Goal: Task Accomplishment & Management: Use online tool/utility

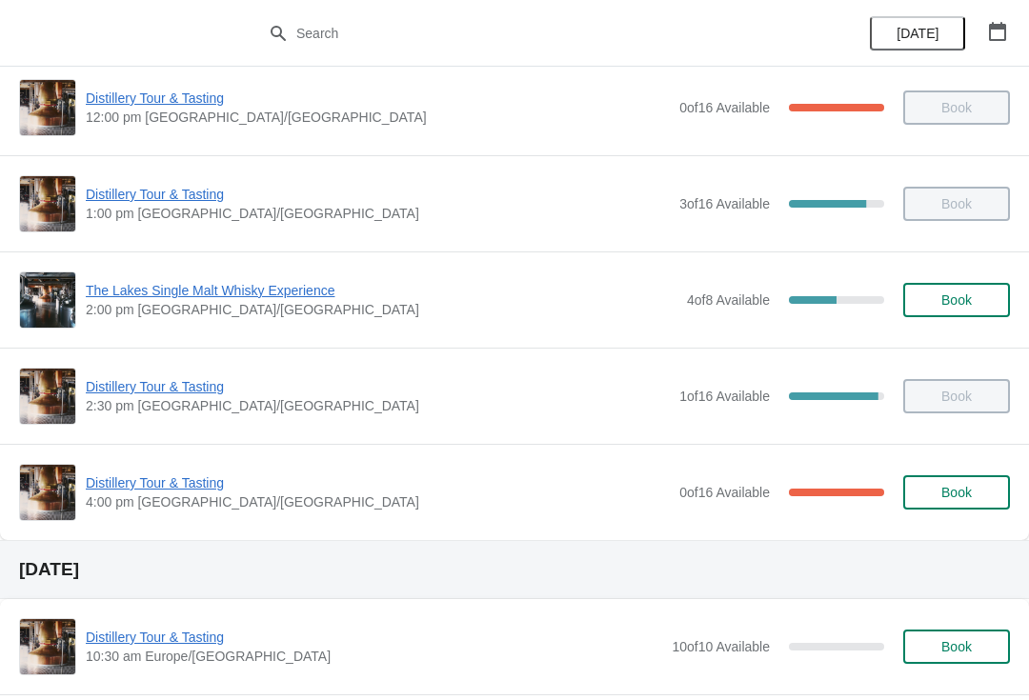
scroll to position [297, 0]
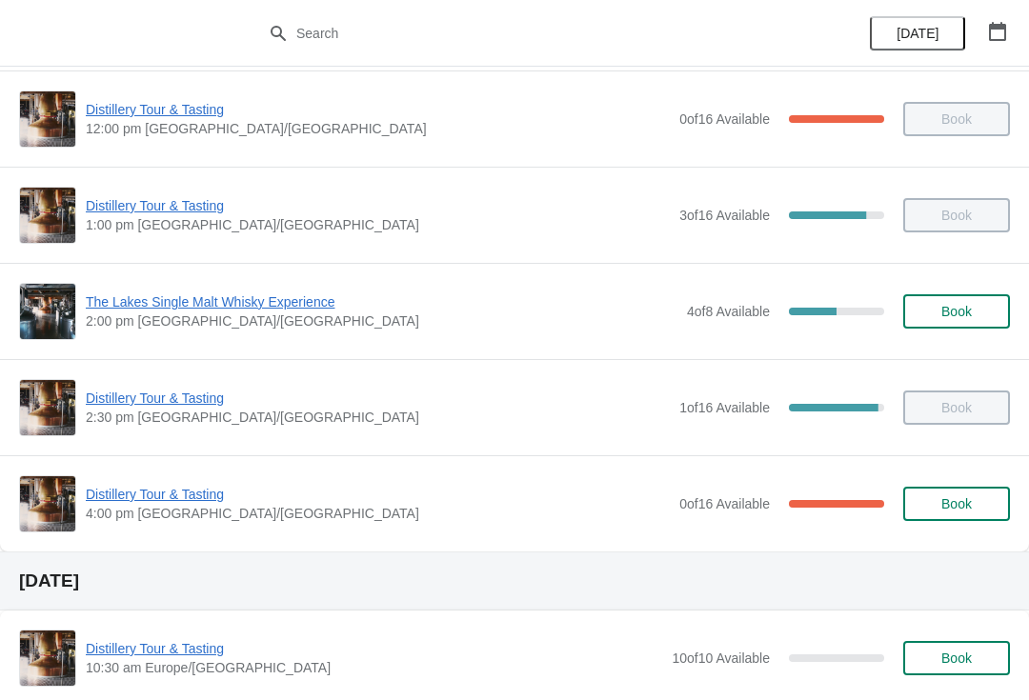
click at [150, 494] on span "Distillery Tour & Tasting" at bounding box center [378, 494] width 584 height 19
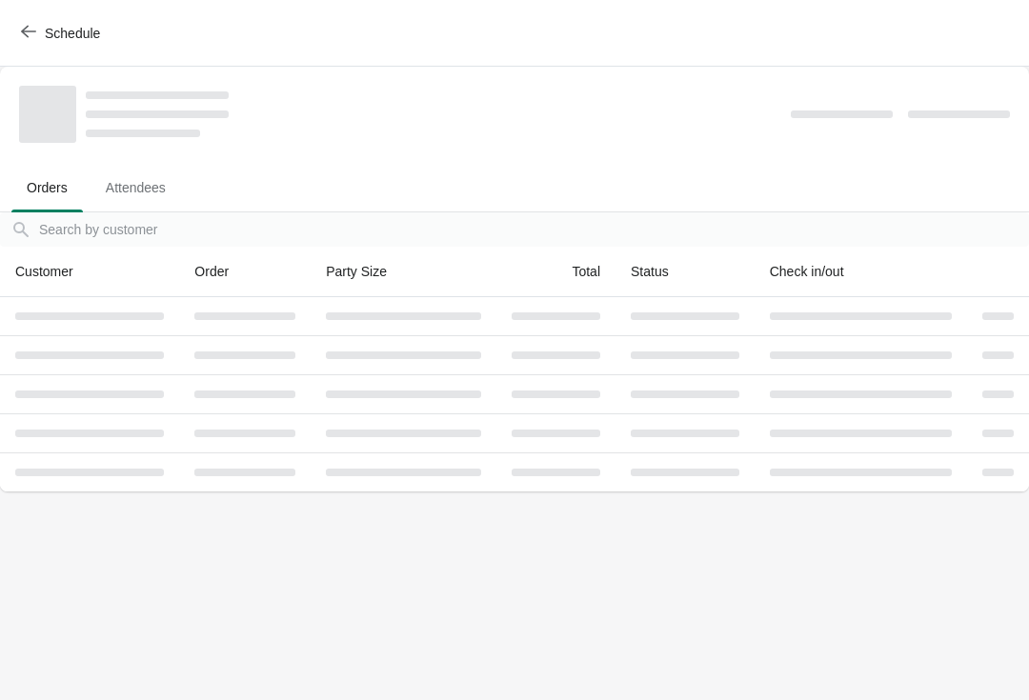
scroll to position [0, 0]
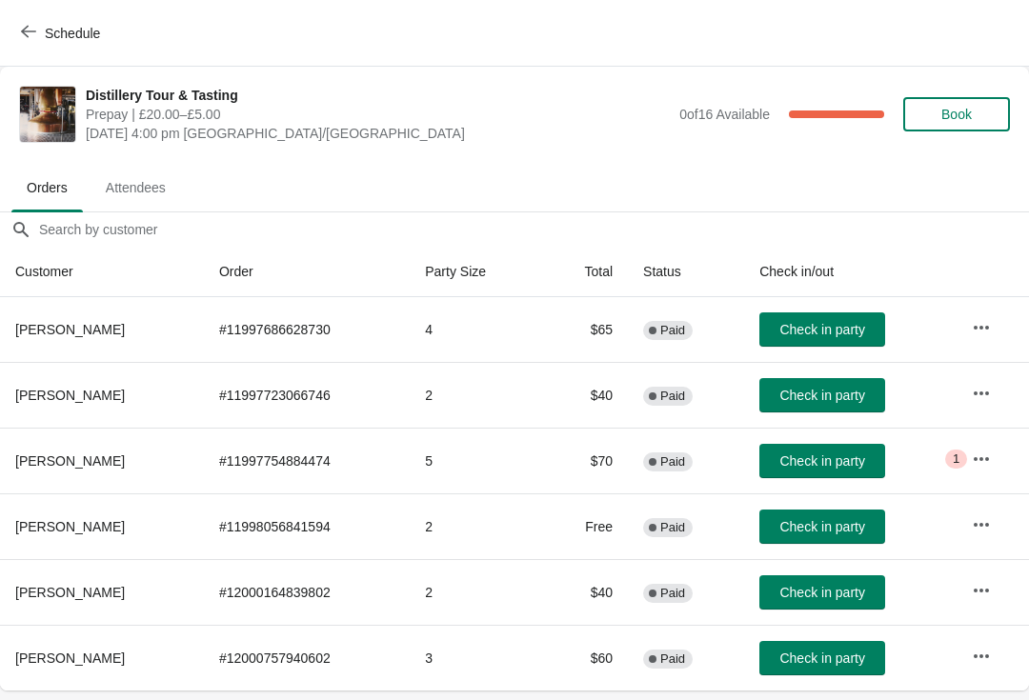
click at [849, 461] on span "Check in party" at bounding box center [821, 460] width 85 height 15
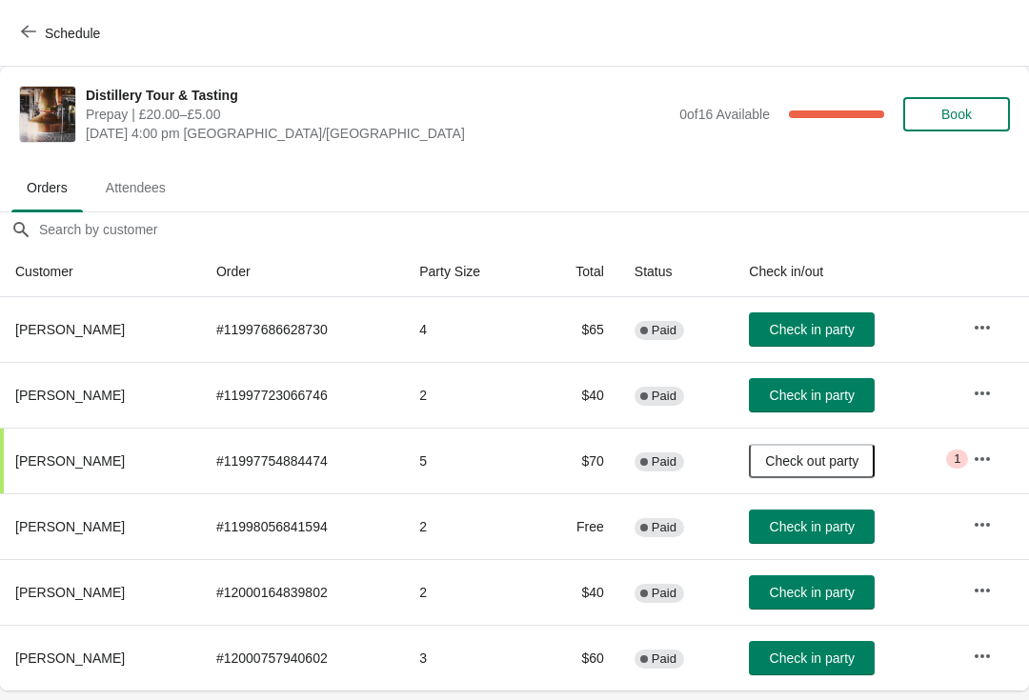
scroll to position [0, 1]
click at [837, 388] on span "Check in party" at bounding box center [811, 395] width 85 height 15
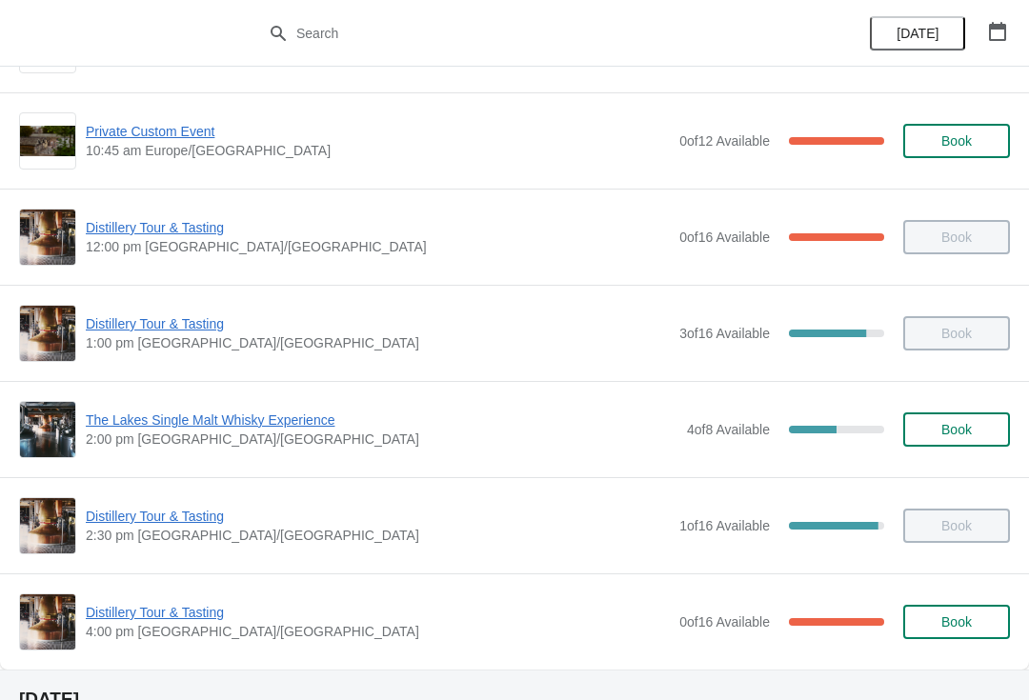
scroll to position [191, 0]
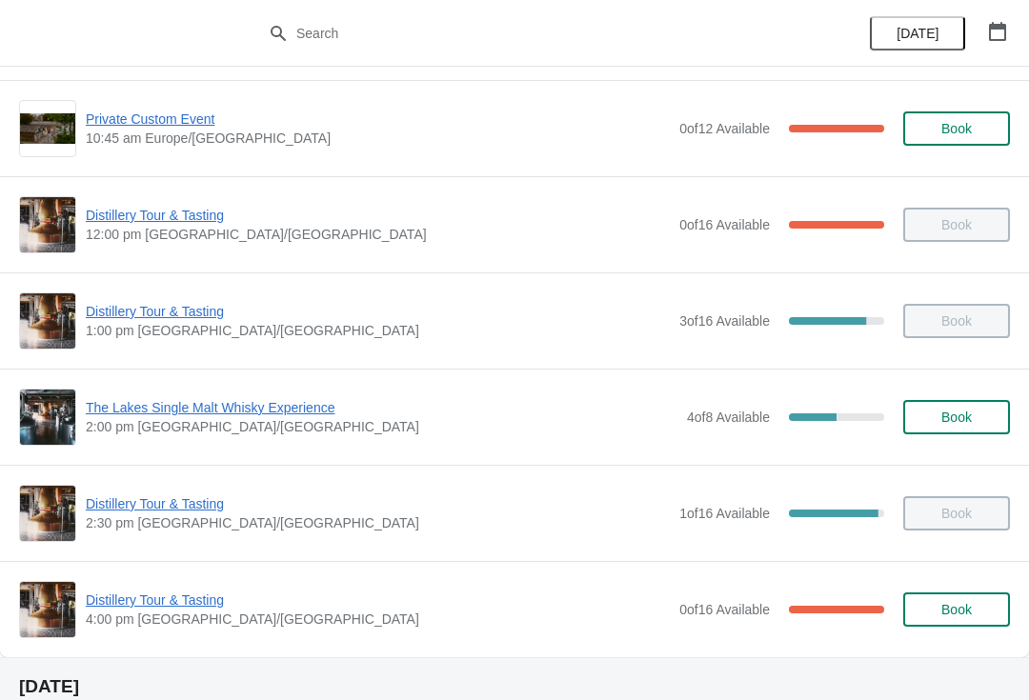
click at [149, 608] on span "Distillery Tour & Tasting" at bounding box center [378, 600] width 584 height 19
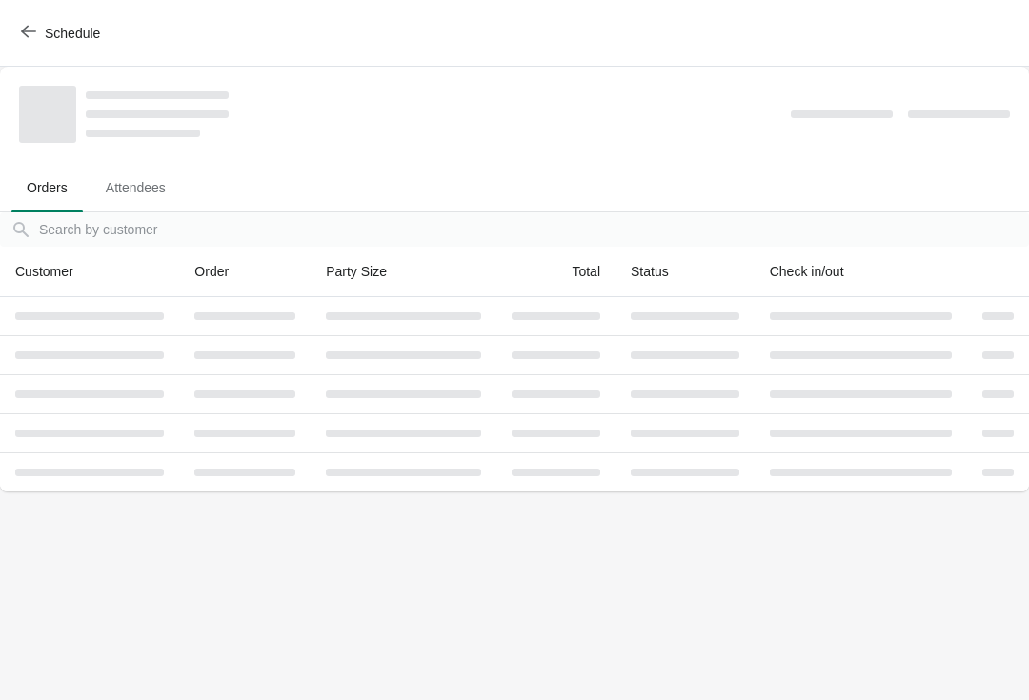
scroll to position [0, 0]
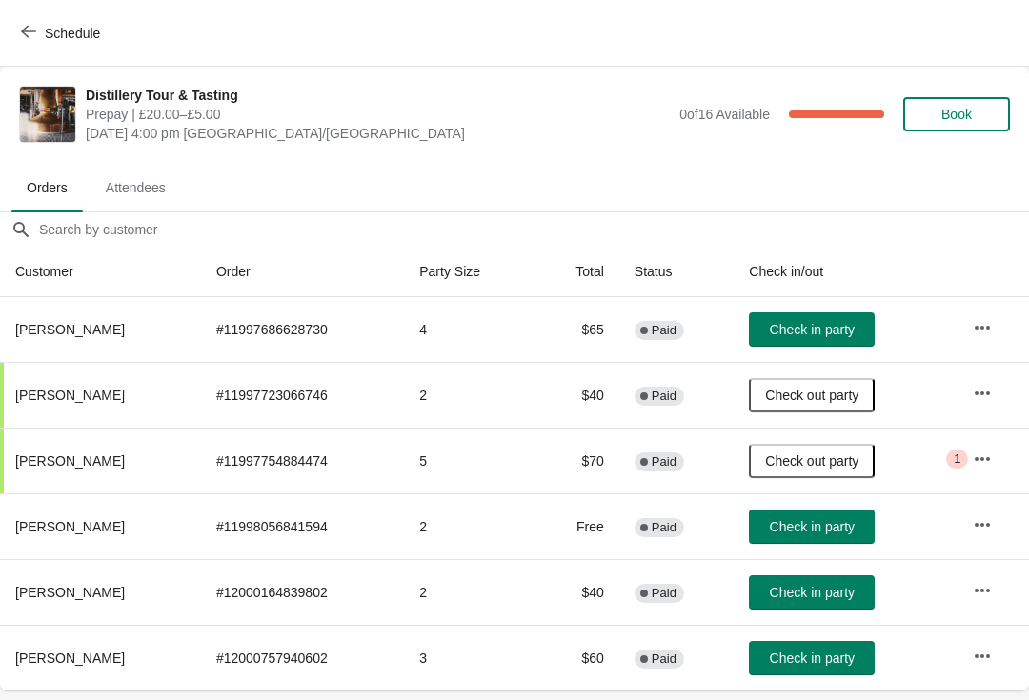
click at [833, 528] on span "Check in party" at bounding box center [812, 526] width 85 height 15
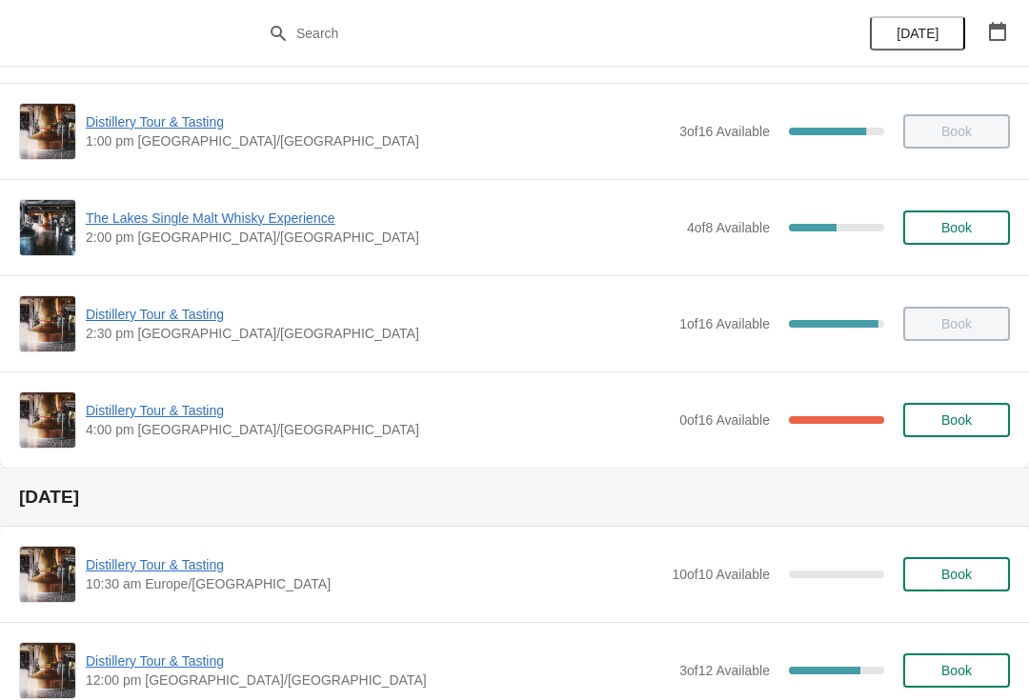
scroll to position [382, 0]
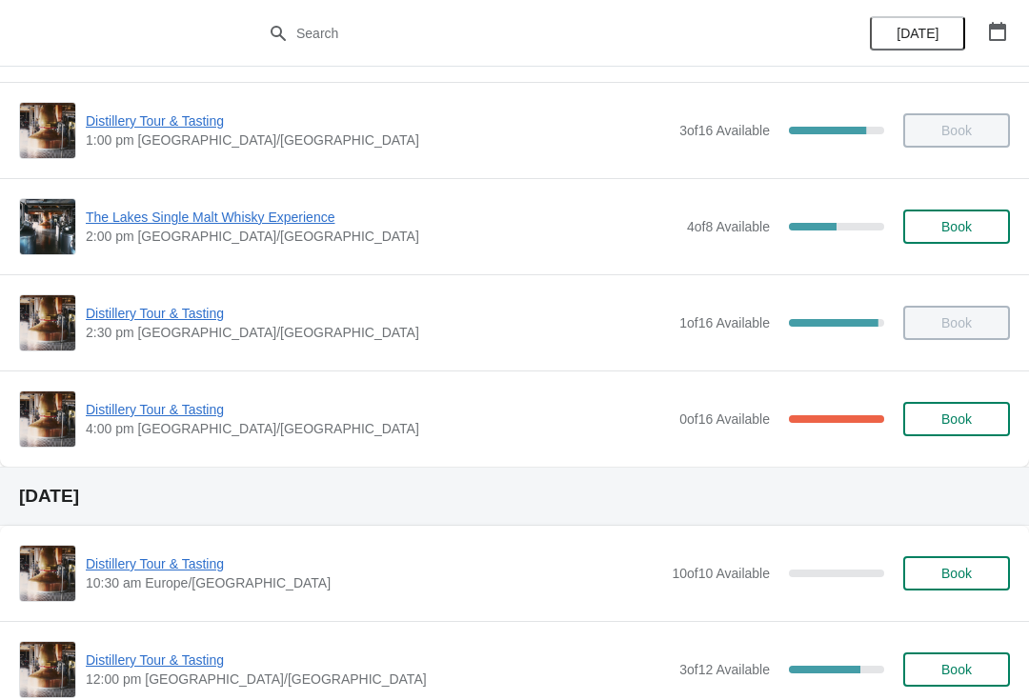
click at [183, 413] on span "Distillery Tour & Tasting" at bounding box center [378, 409] width 584 height 19
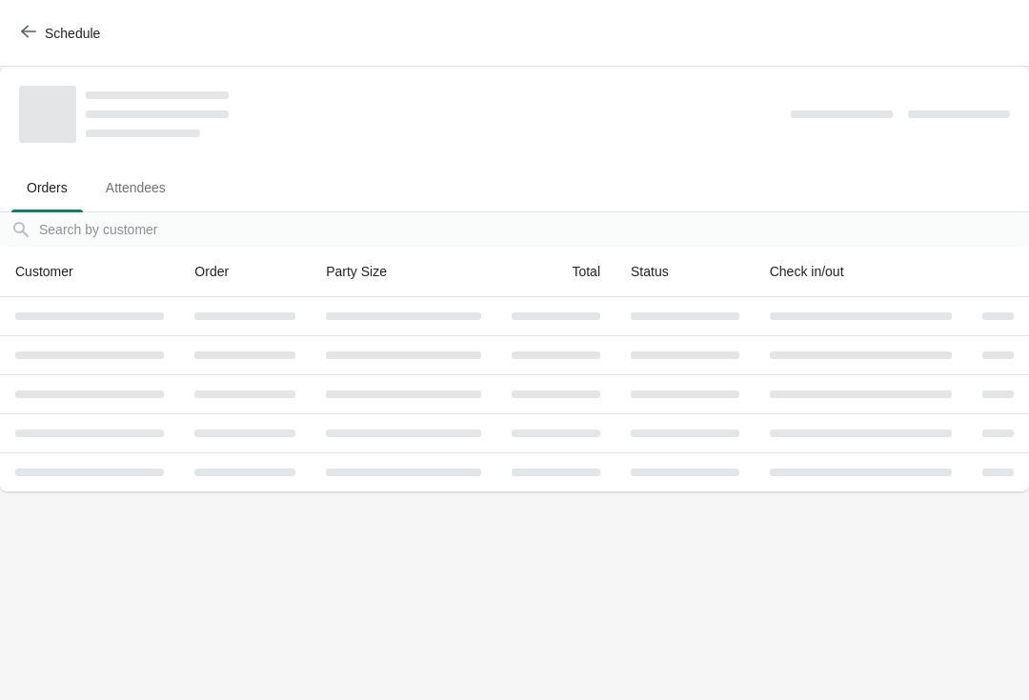
scroll to position [0, 0]
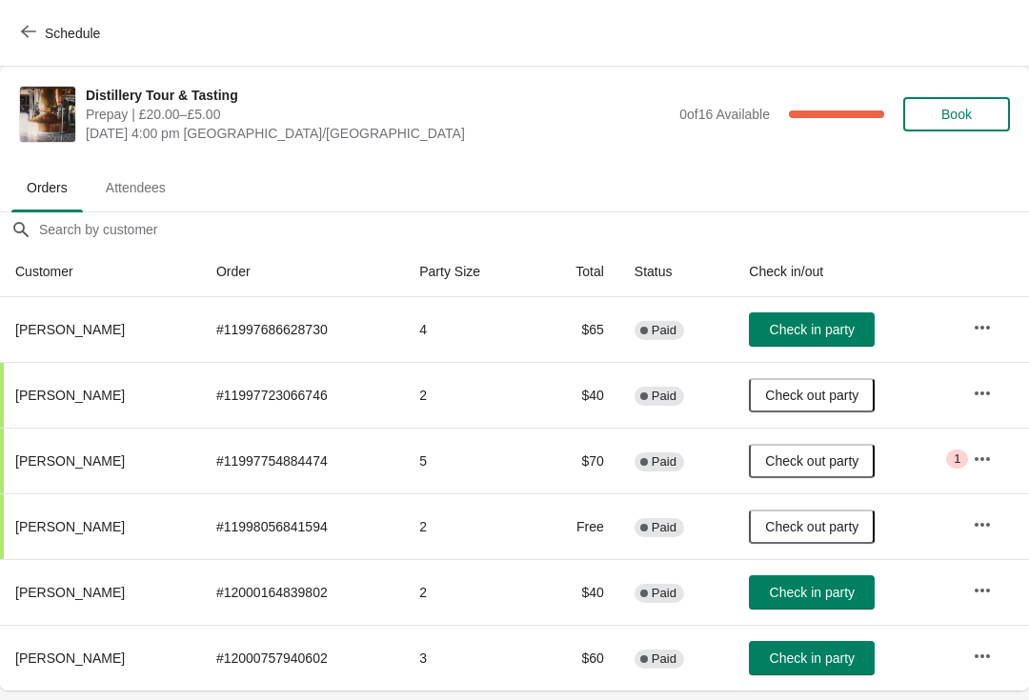
click at [844, 334] on span "Check in party" at bounding box center [812, 329] width 85 height 15
click at [832, 667] on button "Check in party" at bounding box center [812, 658] width 126 height 34
